Goal: Check status: Check status

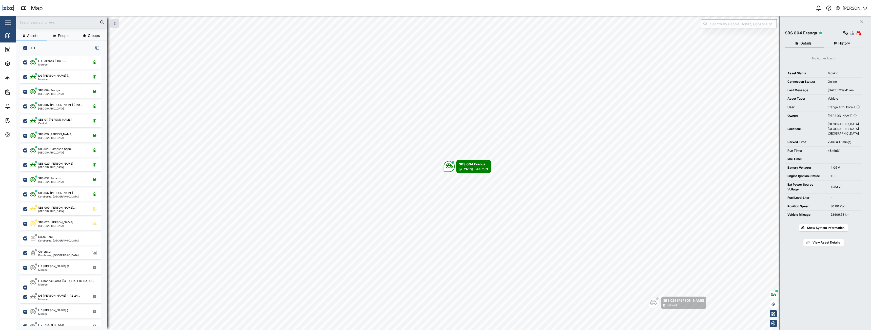
click at [862, 22] on icon "button" at bounding box center [861, 22] width 3 height 3
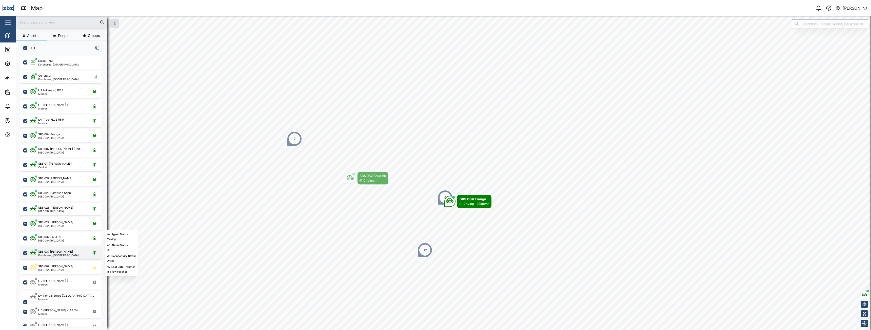
click at [65, 251] on div "SBS 037 [PERSON_NAME]" at bounding box center [58, 252] width 41 height 4
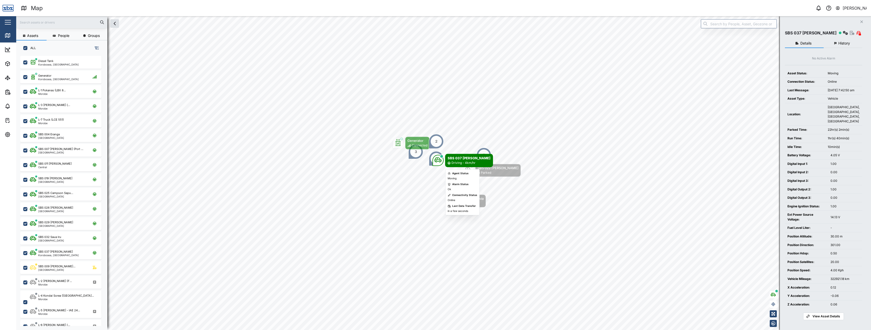
click at [439, 163] on icon "Map marker" at bounding box center [437, 159] width 7 height 7
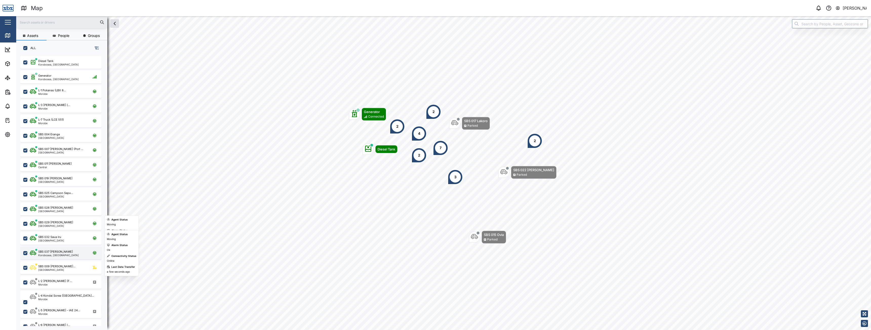
drag, startPoint x: 49, startPoint y: 251, endPoint x: 52, endPoint y: 251, distance: 3.1
click at [49, 251] on div "SBS 037 [PERSON_NAME]" at bounding box center [55, 252] width 35 height 4
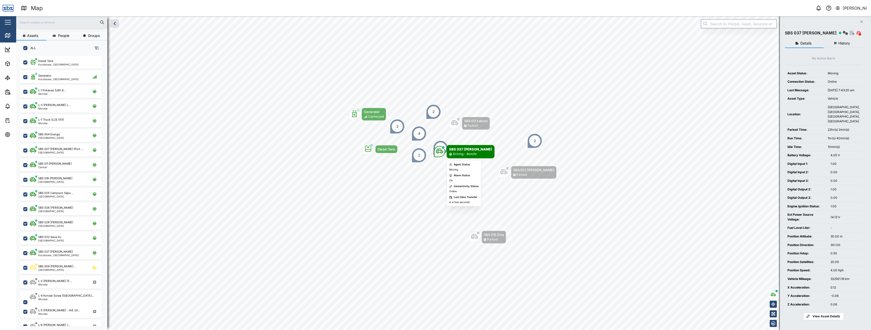
click at [458, 152] on div "Driving - 4km/hr" at bounding box center [465, 154] width 24 height 5
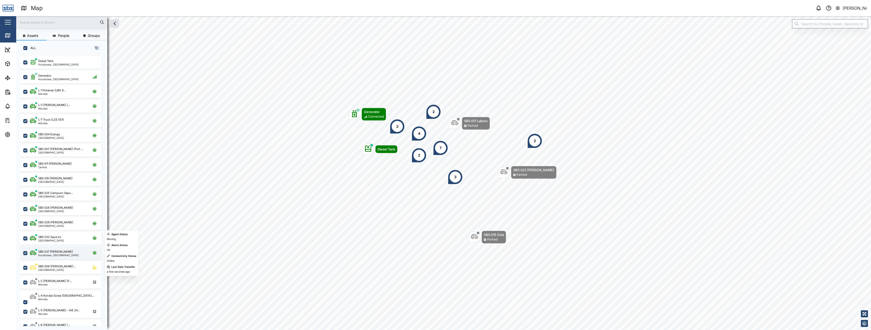
click at [73, 251] on div "SBS 037 [PERSON_NAME], [GEOGRAPHIC_DATA]" at bounding box center [64, 253] width 69 height 7
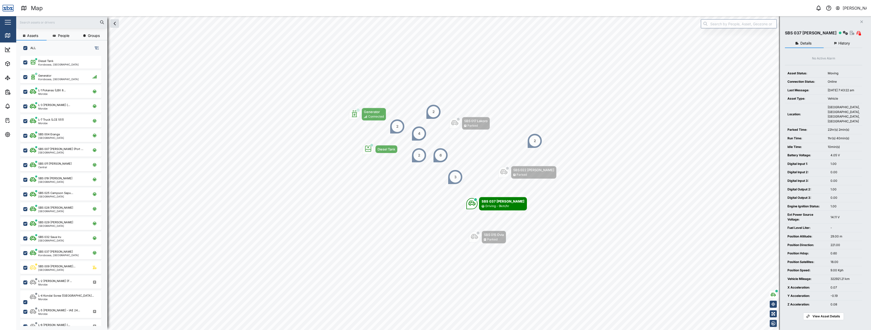
click at [851, 47] on button "History" at bounding box center [842, 43] width 39 height 9
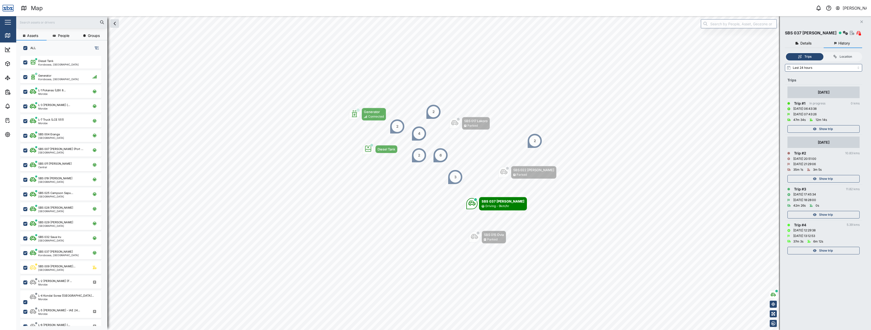
click at [824, 128] on span "Show trip" at bounding box center [826, 129] width 14 height 7
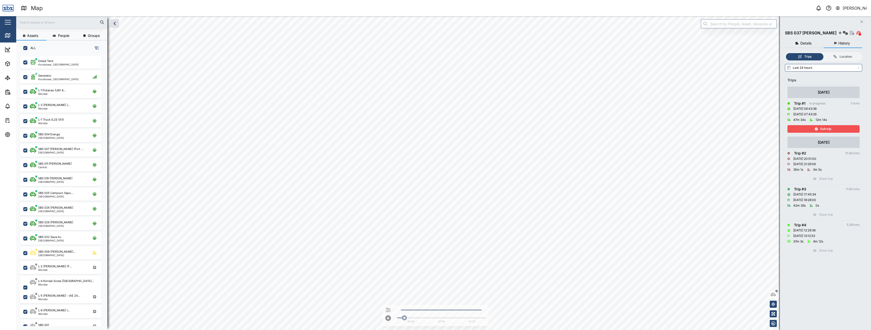
click at [821, 127] on span "Exit trip" at bounding box center [825, 129] width 11 height 7
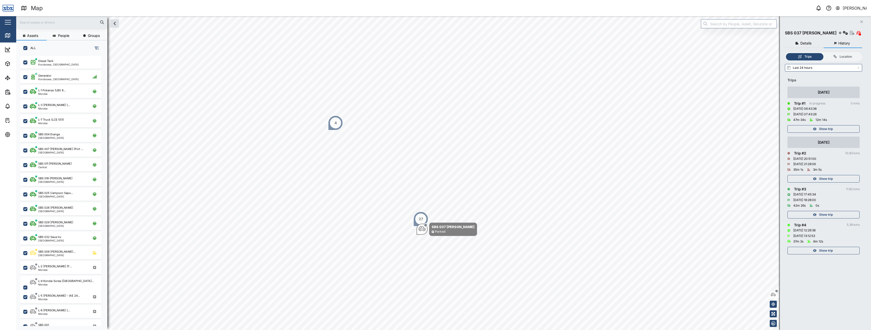
click at [861, 22] on icon "button" at bounding box center [861, 22] width 3 height 3
